Goal: Find contact information: Find contact information

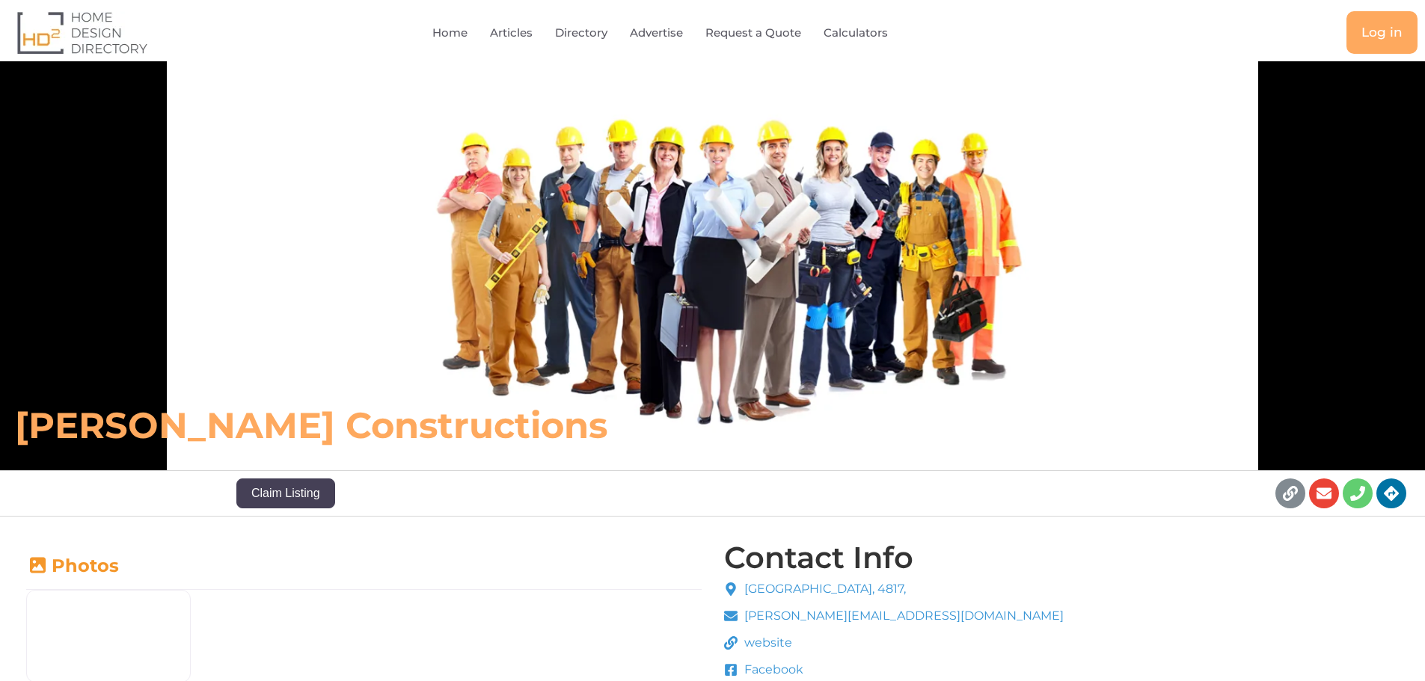
scroll to position [224, 0]
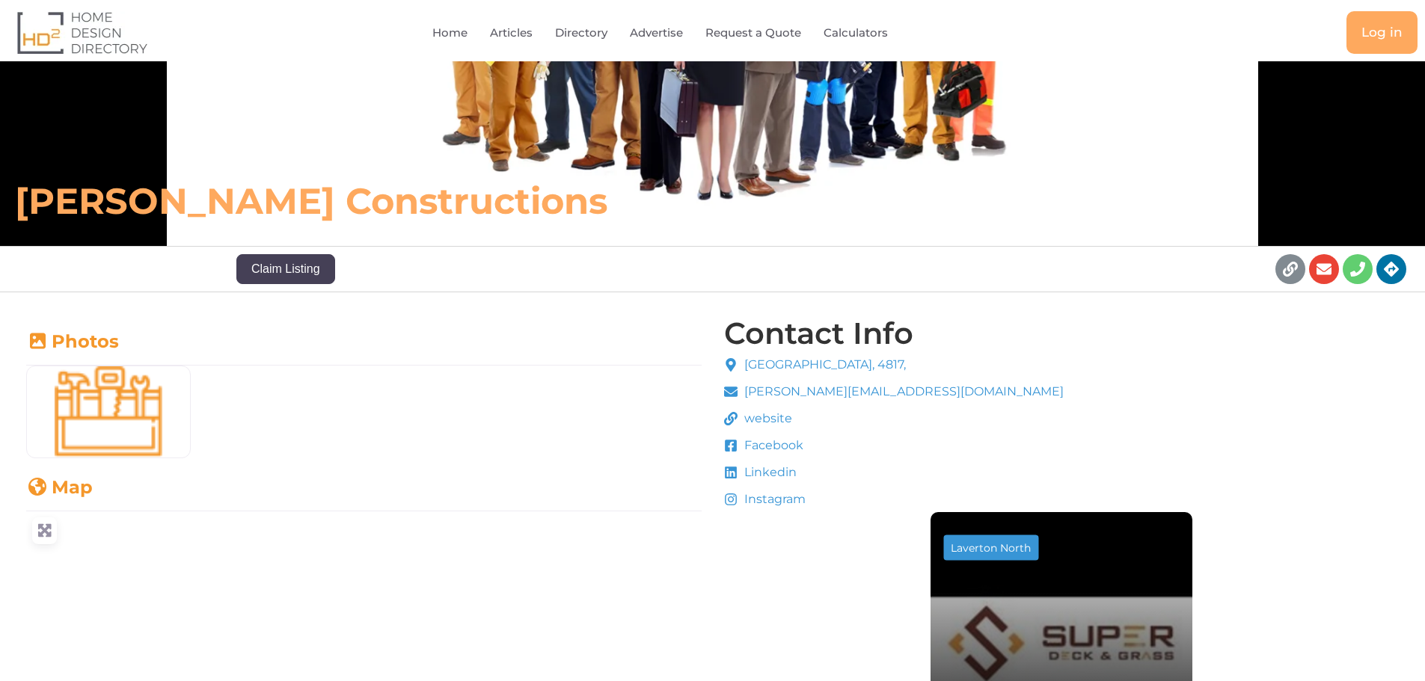
drag, startPoint x: 950, startPoint y: 362, endPoint x: 746, endPoint y: 363, distance: 204.1
click at [746, 363] on li "[GEOGRAPHIC_DATA], 4817," at bounding box center [894, 367] width 340 height 22
copy span "[GEOGRAPHIC_DATA], 4817,"
click at [162, 191] on h6 "[PERSON_NAME] Constructions" at bounding box center [502, 201] width 975 height 45
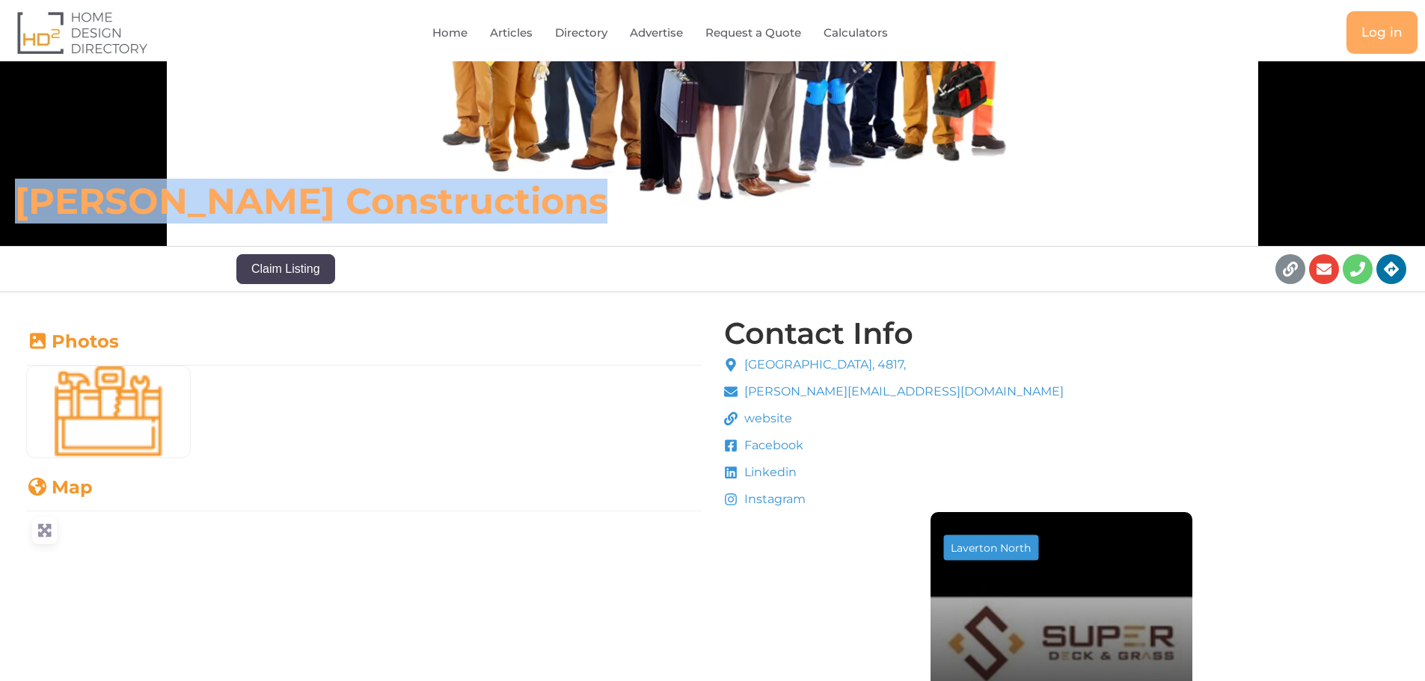
click at [162, 191] on h6 "[PERSON_NAME] Constructions" at bounding box center [502, 201] width 975 height 45
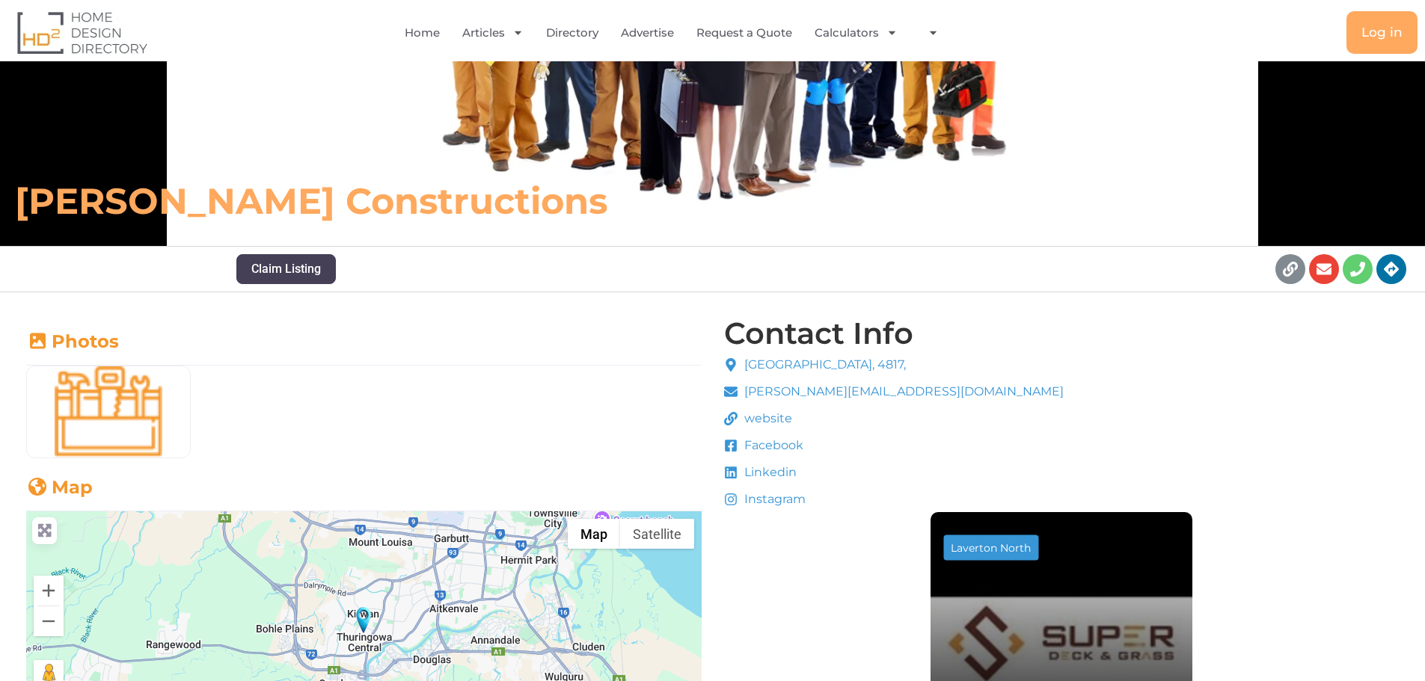
click at [772, 447] on span "Facebook" at bounding box center [771, 446] width 63 height 18
click at [731, 472] on icon at bounding box center [730, 472] width 13 height 13
click at [774, 479] on span "Linkedin" at bounding box center [768, 473] width 56 height 18
